Goal: Task Accomplishment & Management: Use online tool/utility

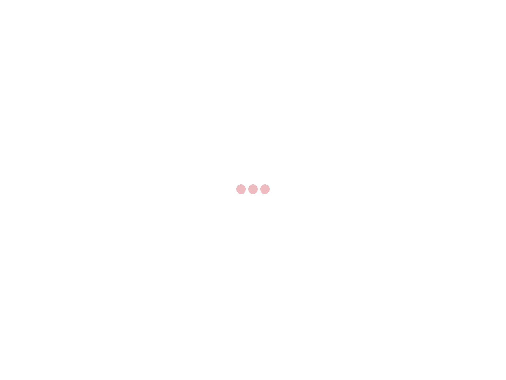
select select "US"
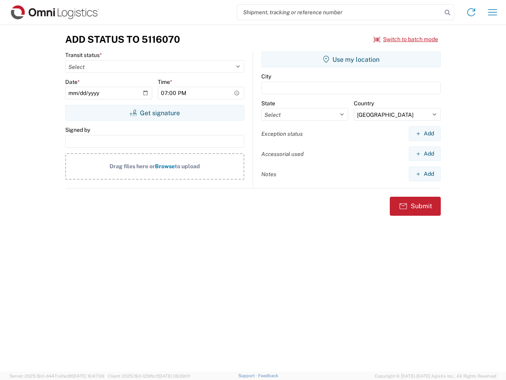
click at [340, 12] on input "search" at bounding box center [339, 12] width 205 height 15
click at [448, 13] on icon at bounding box center [447, 12] width 11 height 11
click at [471, 12] on icon at bounding box center [471, 12] width 13 height 13
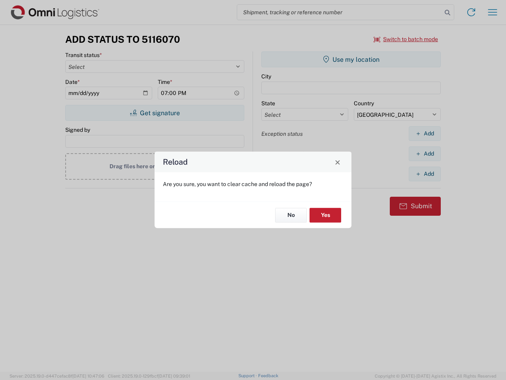
click at [493, 12] on div "Reload Are you sure, you want to clear cache and reload the page? No Yes" at bounding box center [253, 190] width 506 height 380
click at [406, 39] on div "Reload Are you sure, you want to clear cache and reload the page? No Yes" at bounding box center [253, 190] width 506 height 380
click at [155, 113] on div "Reload Are you sure, you want to clear cache and reload the page? No Yes" at bounding box center [253, 190] width 506 height 380
click at [351, 59] on div "Reload Are you sure, you want to clear cache and reload the page? No Yes" at bounding box center [253, 190] width 506 height 380
click at [425, 133] on div "Reload Are you sure, you want to clear cache and reload the page? No Yes" at bounding box center [253, 190] width 506 height 380
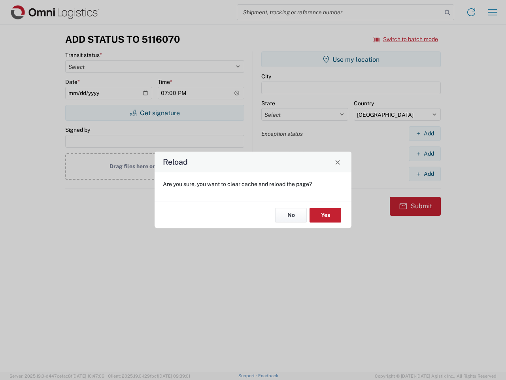
click at [425, 153] on div "Reload Are you sure, you want to clear cache and reload the page? No Yes" at bounding box center [253, 190] width 506 height 380
click at [425, 174] on div "Reload Are you sure, you want to clear cache and reload the page? No Yes" at bounding box center [253, 190] width 506 height 380
